Goal: Transaction & Acquisition: Purchase product/service

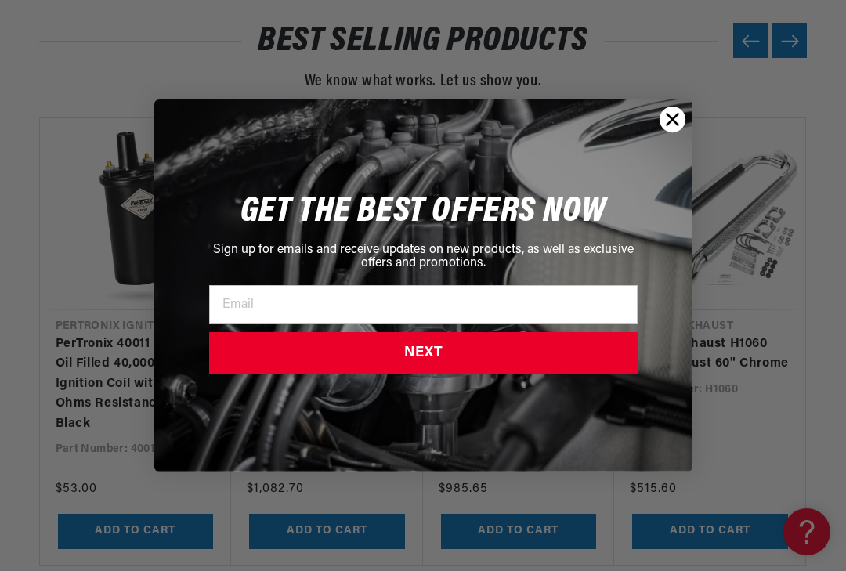
scroll to position [1305, 0]
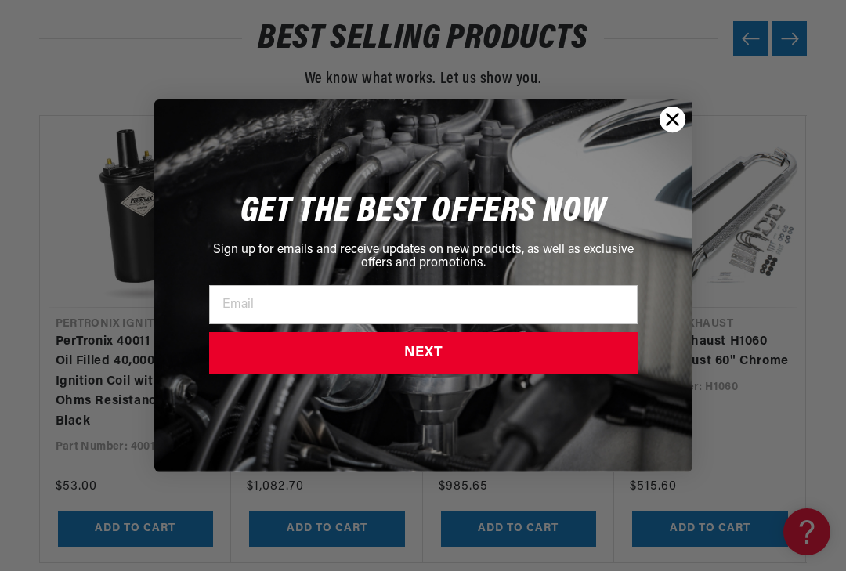
click at [668, 125] on icon "Close dialog" at bounding box center [672, 119] width 11 height 11
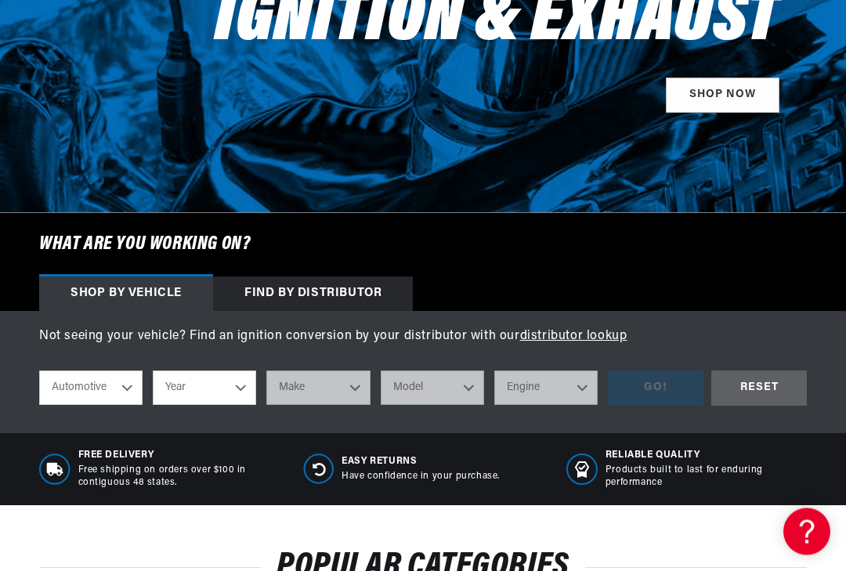
scroll to position [297, 0]
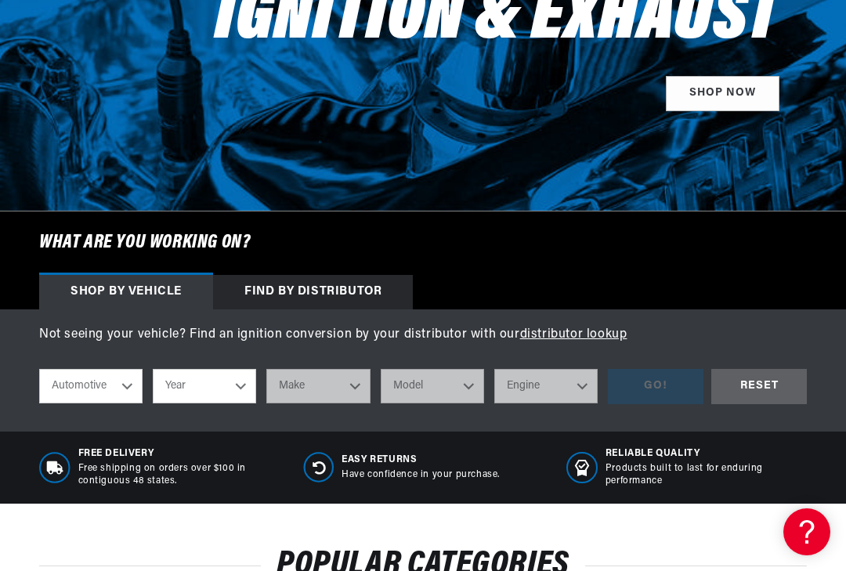
click at [129, 385] on select "Automotive Agricultural Industrial Marine Motorcycle" at bounding box center [90, 386] width 103 height 34
select select "Motorcycle"
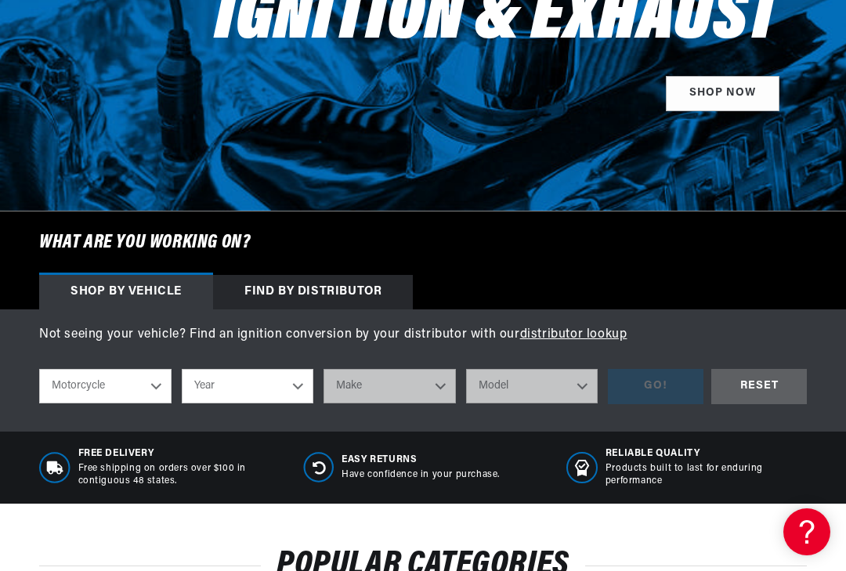
click at [299, 381] on select "Year [DATE] 2017 2016 2015 2014 2013 2012 2011 2010 2009 2008 2007 2006 2005 20…" at bounding box center [248, 386] width 132 height 34
select select "2007"
click at [440, 378] on select "Make Harley-Davidson" at bounding box center [390, 386] width 132 height 34
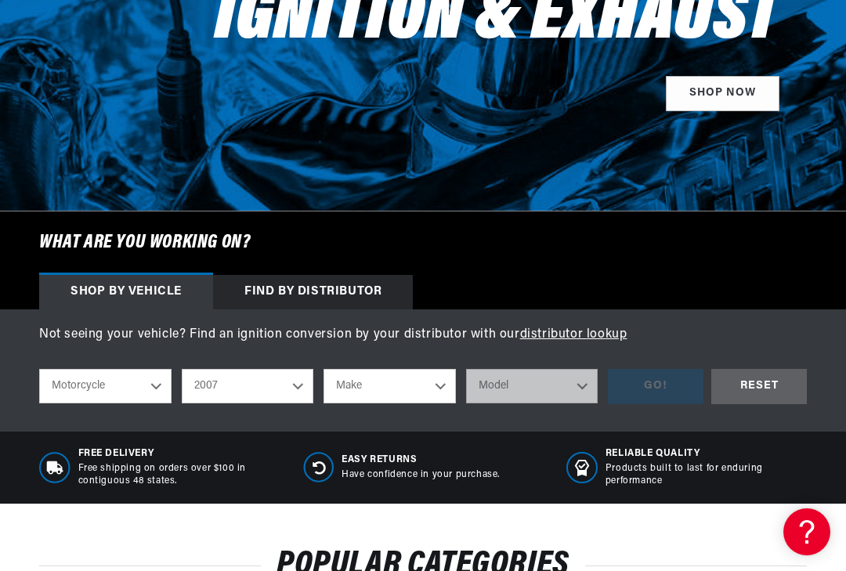
select select "Harley-Davidson"
click at [580, 383] on select "Model FXSTSSE Screamin Eagle Softail Springer XL50 50th Anniversary Sportster X…" at bounding box center [532, 386] width 132 height 34
select select "XL1200C-Sportster-1200-Custom"
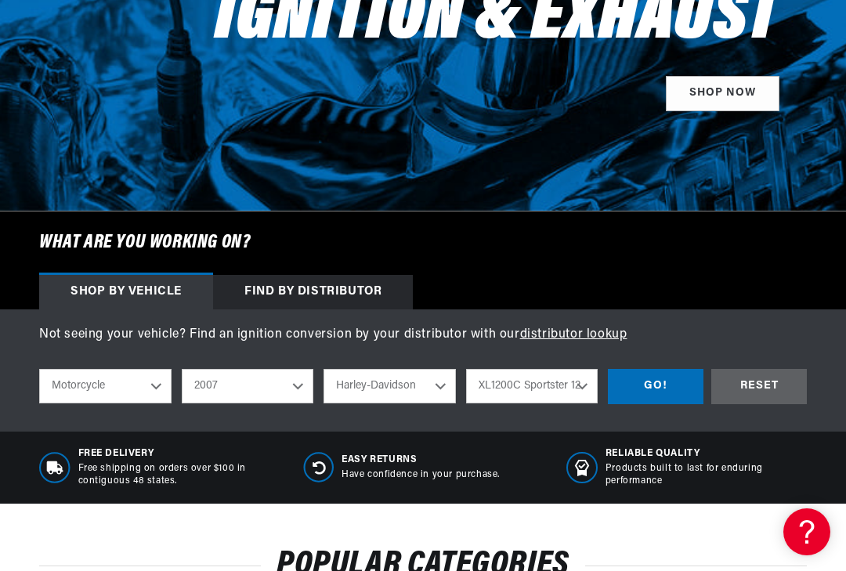
scroll to position [0, 0]
click at [658, 381] on div "GO!" at bounding box center [656, 386] width 96 height 35
